Goal: Information Seeking & Learning: Learn about a topic

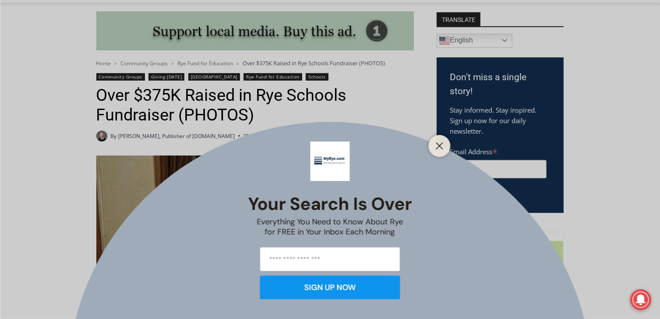
scroll to position [247, 0]
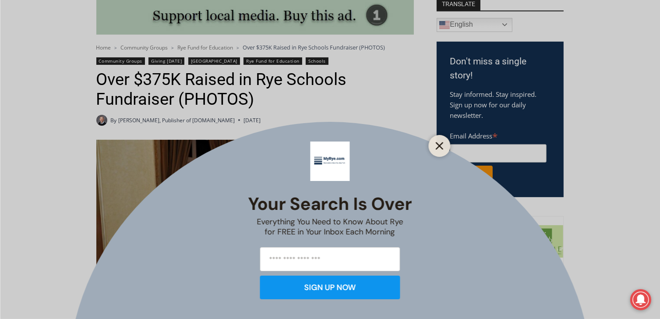
click at [439, 149] on icon "Close" at bounding box center [440, 146] width 8 height 8
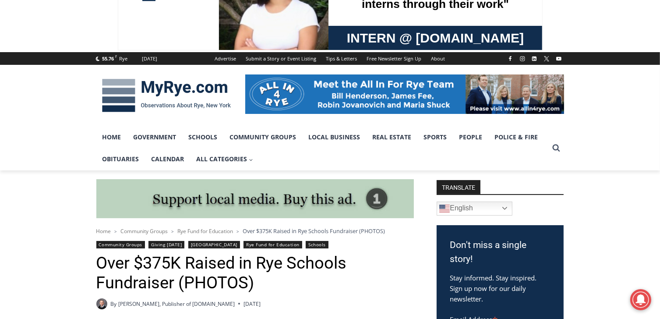
scroll to position [0, 0]
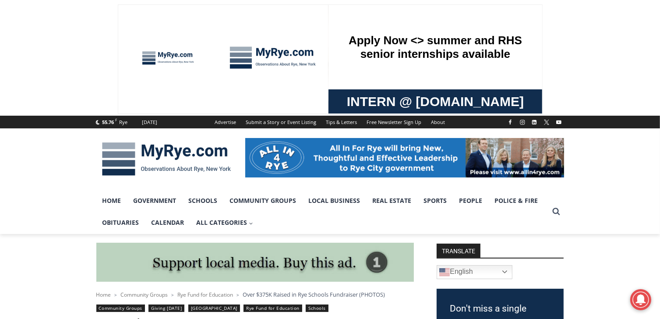
click at [200, 163] on img at bounding box center [166, 159] width 140 height 46
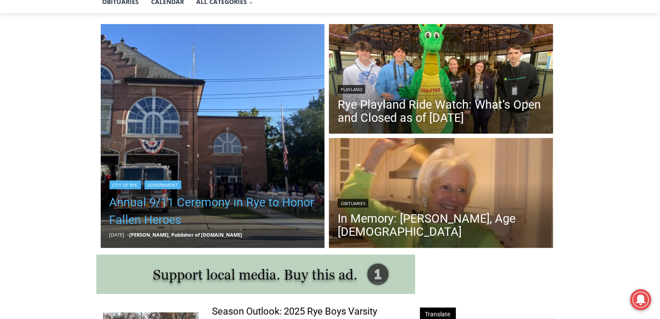
scroll to position [221, 0]
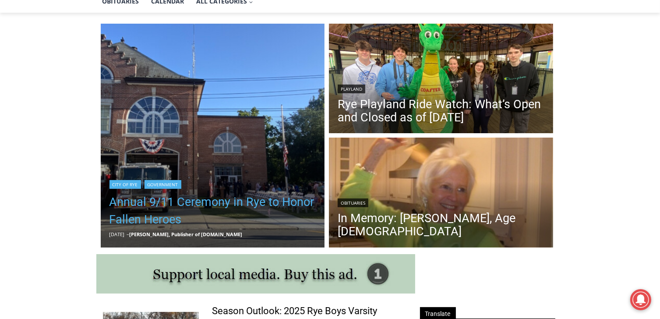
click at [192, 205] on link "Annual 9/11 Ceremony in Rye to Honor Fallen Heroes" at bounding box center [213, 210] width 207 height 35
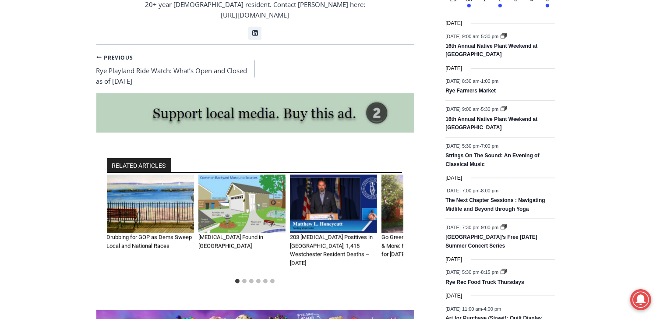
scroll to position [1139, 0]
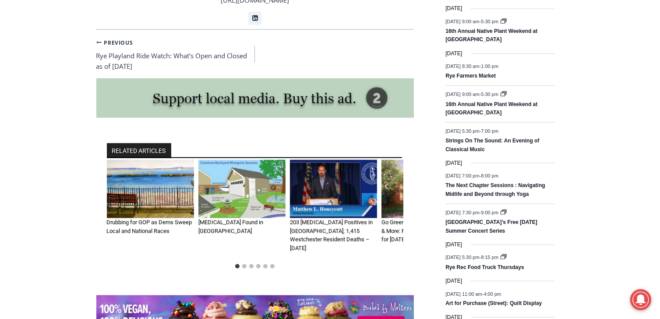
click at [265, 177] on img "2 of 6" at bounding box center [242, 189] width 87 height 58
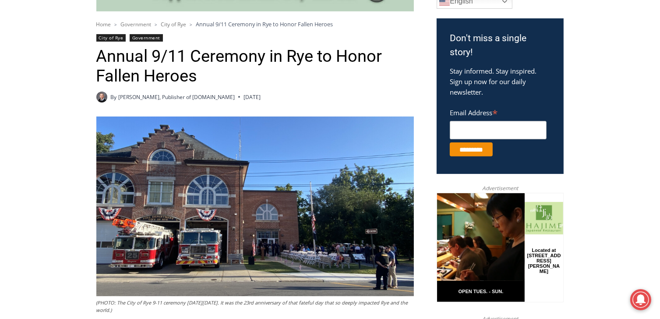
scroll to position [53, 0]
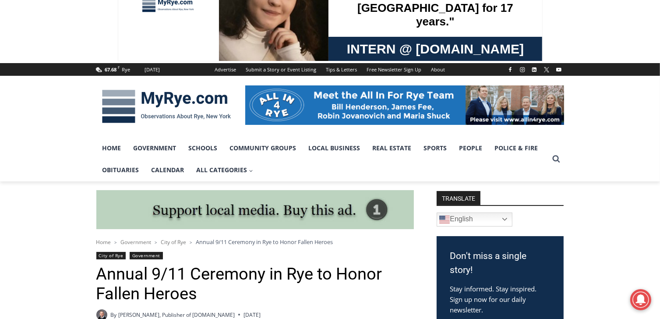
click at [126, 116] on img at bounding box center [166, 107] width 140 height 46
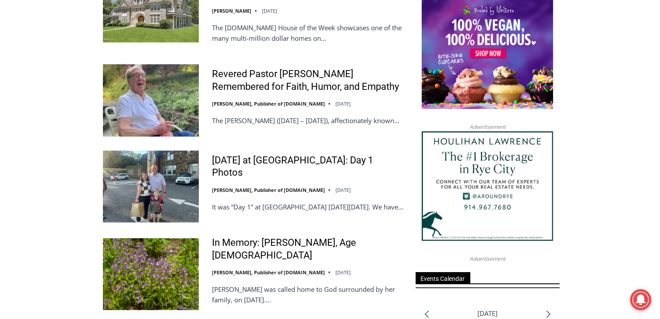
scroll to position [992, 0]
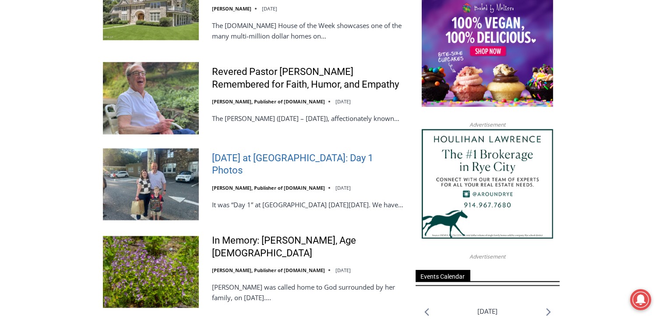
click at [227, 156] on link "[DATE] at [GEOGRAPHIC_DATA]: Day 1 Photos" at bounding box center [308, 164] width 192 height 25
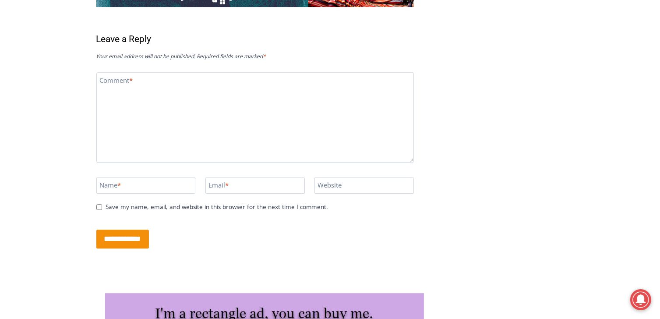
scroll to position [2498, 0]
